Goal: Information Seeking & Learning: Check status

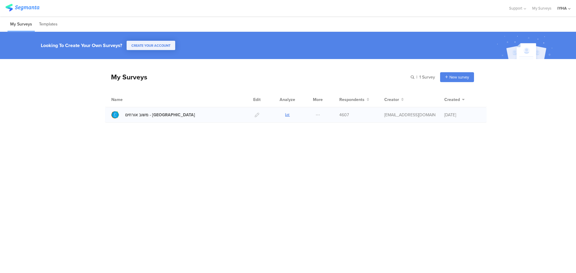
click at [287, 116] on icon at bounding box center [287, 115] width 4 height 4
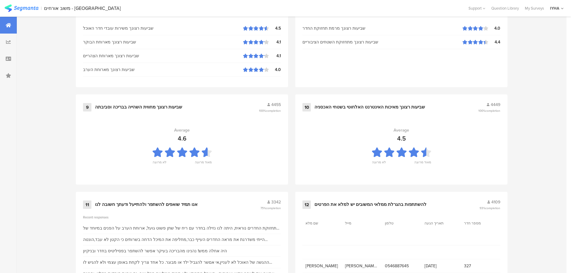
scroll to position [606, 0]
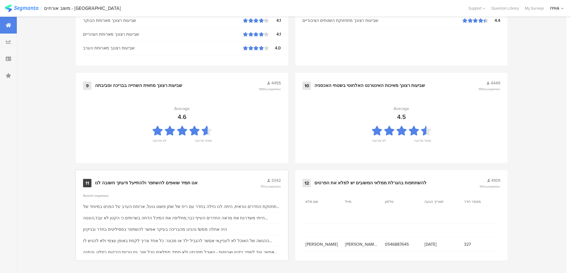
click at [188, 182] on div "אנו תמיד שואפים להשתפר ולהתייעל ודעתך חשובה לנו" at bounding box center [146, 183] width 103 height 6
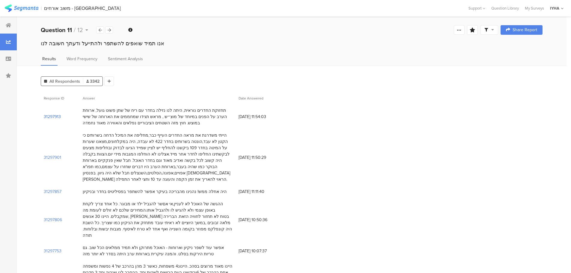
click at [58, 117] on section "31297913" at bounding box center [52, 117] width 17 height 6
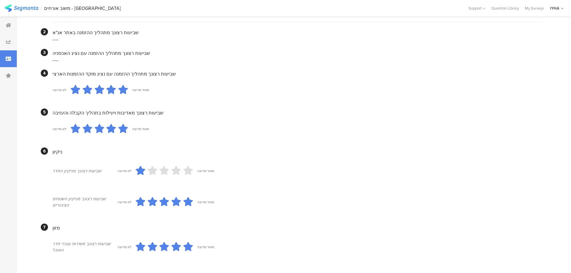
scroll to position [152, 0]
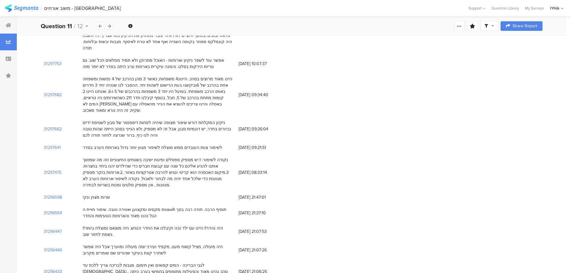
scroll to position [210, 0]
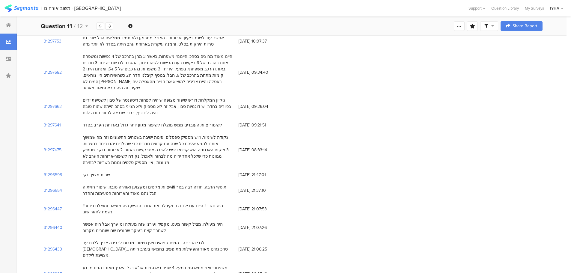
click at [193, 60] on div "היינו מאוד מרוצים בסהכ. היינונ4 משפחות, כאשר 3 מהן בהרכב של 4 נפשות ומשפחה אחת …" at bounding box center [158, 72] width 150 height 38
click at [52, 69] on section "31297682" at bounding box center [53, 72] width 18 height 6
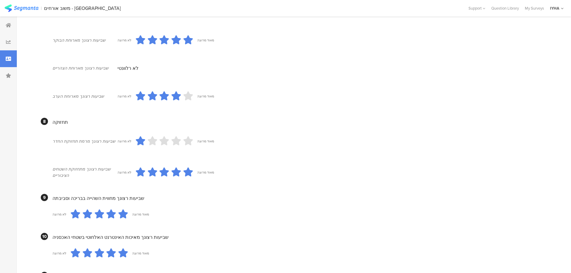
scroll to position [511, 0]
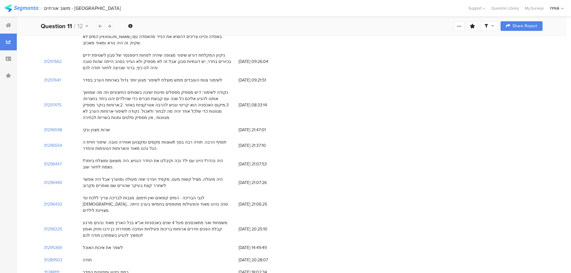
scroll to position [270, 0]
